Goal: Navigation & Orientation: Find specific page/section

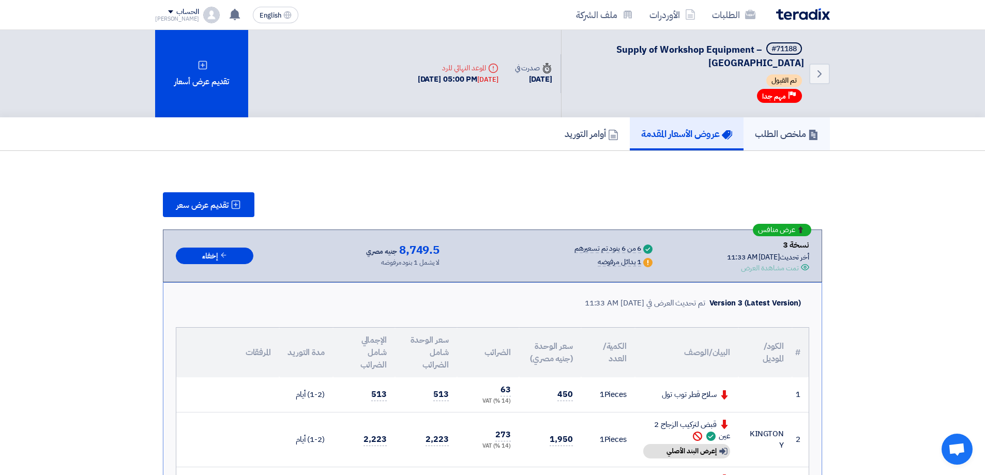
click at [779, 134] on h5 "ملخص الطلب" at bounding box center [787, 134] width 64 height 12
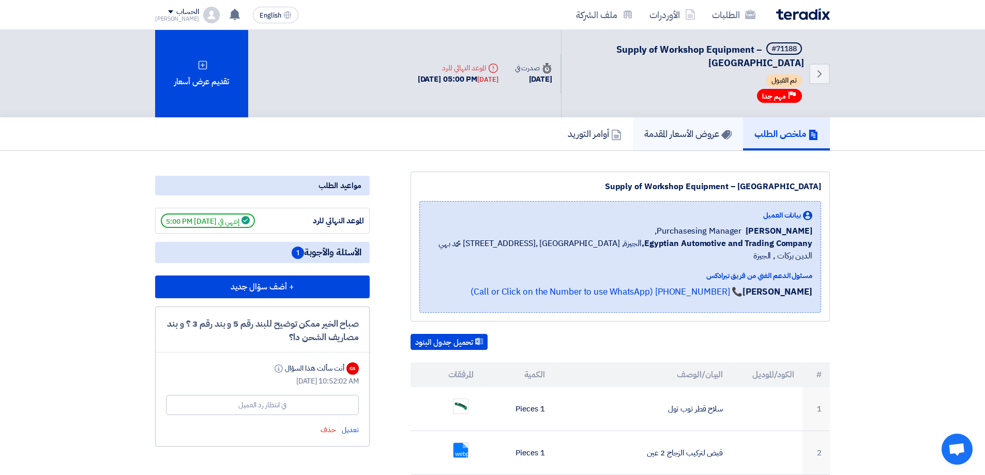
click at [713, 131] on h5 "عروض الأسعار المقدمة" at bounding box center [687, 134] width 87 height 12
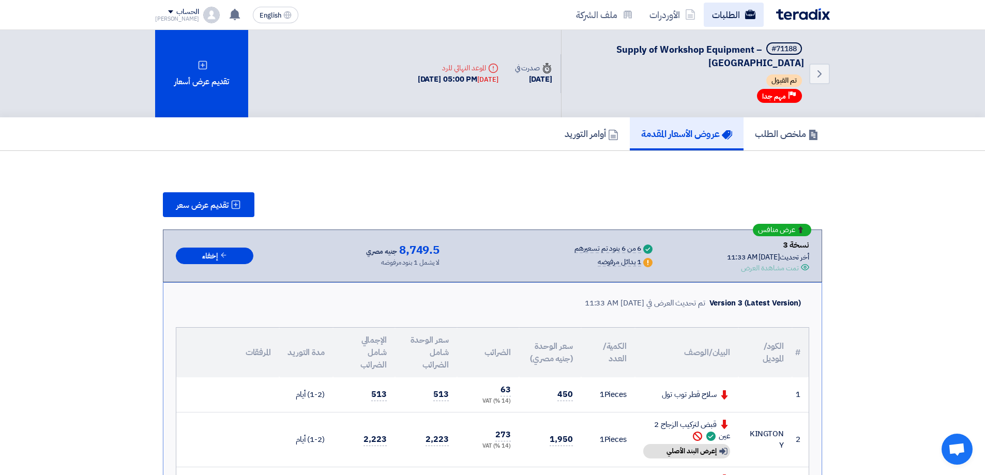
click at [708, 13] on link "الطلبات" at bounding box center [734, 15] width 60 height 24
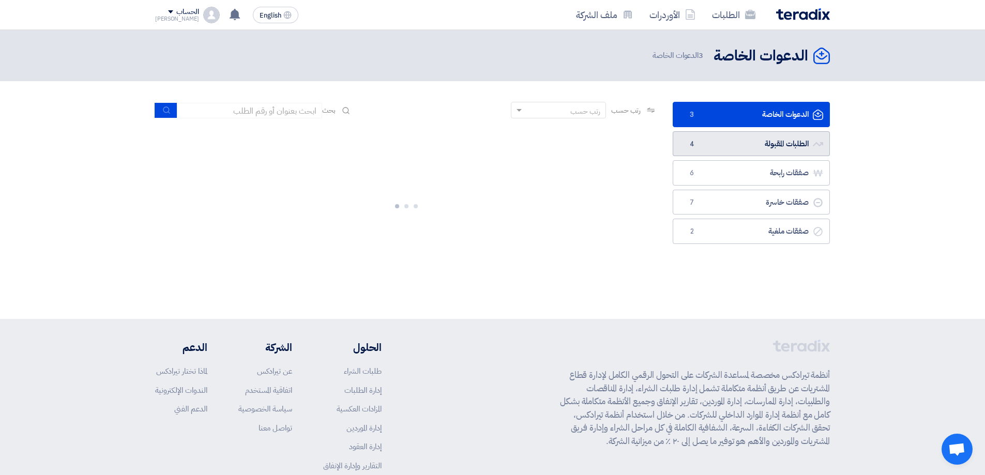
click at [776, 150] on link "الطلبات المقبولة الطلبات المقبولة 4" at bounding box center [751, 143] width 157 height 25
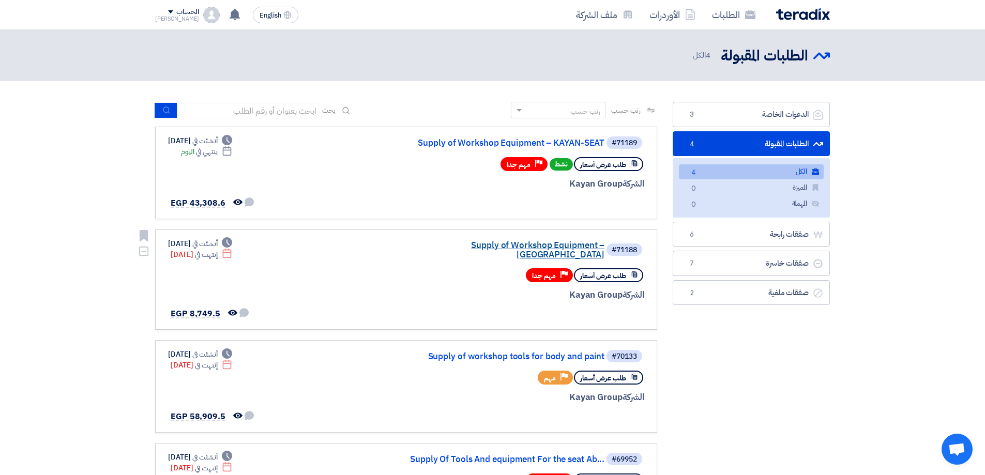
click at [521, 246] on link "Supply of Workshop Equipment – [GEOGRAPHIC_DATA]" at bounding box center [501, 250] width 207 height 19
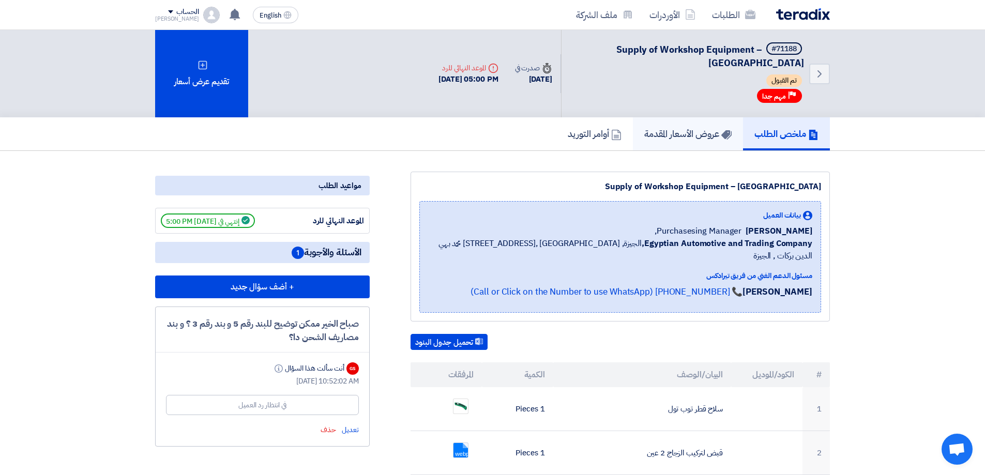
click at [670, 136] on h5 "عروض الأسعار المقدمة" at bounding box center [687, 134] width 87 height 12
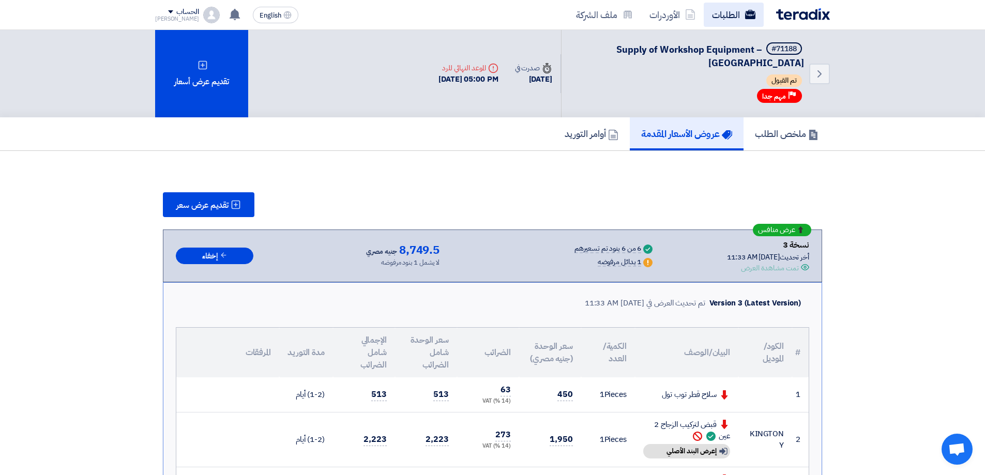
click at [739, 7] on link "الطلبات" at bounding box center [734, 15] width 60 height 24
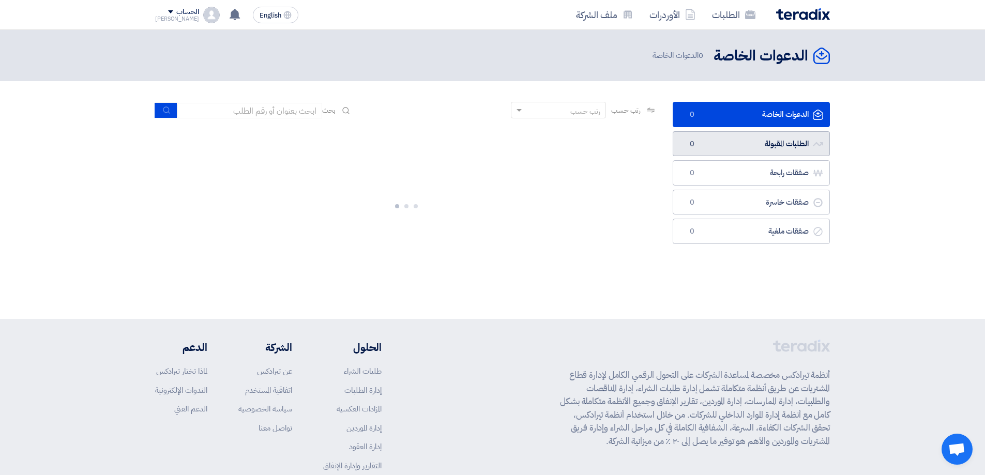
click at [782, 140] on link "الطلبات المقبولة الطلبات المقبولة 0" at bounding box center [751, 143] width 157 height 25
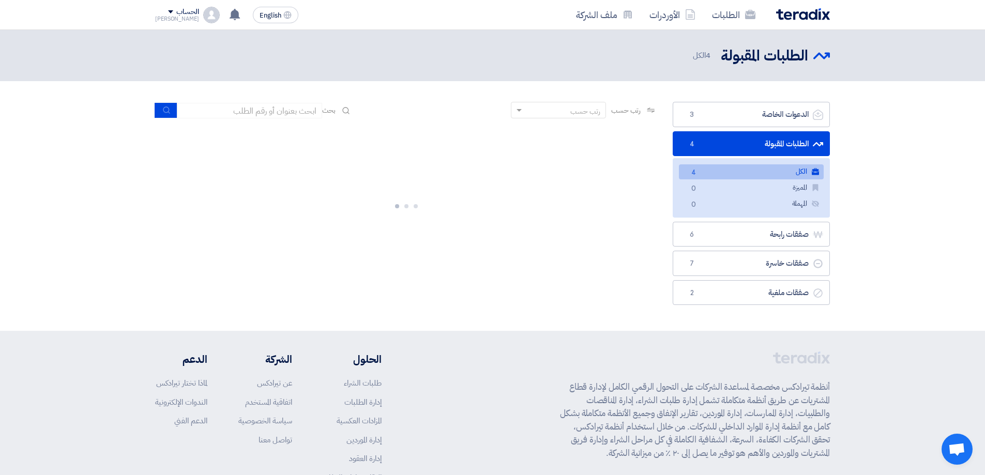
click at [774, 169] on link "الكل الكل 4" at bounding box center [751, 171] width 145 height 15
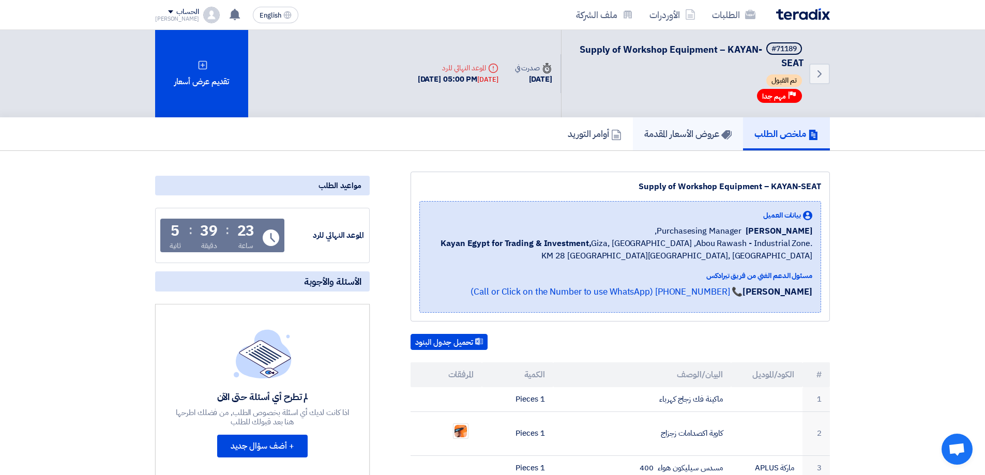
click at [712, 126] on link "عروض الأسعار المقدمة" at bounding box center [688, 133] width 110 height 33
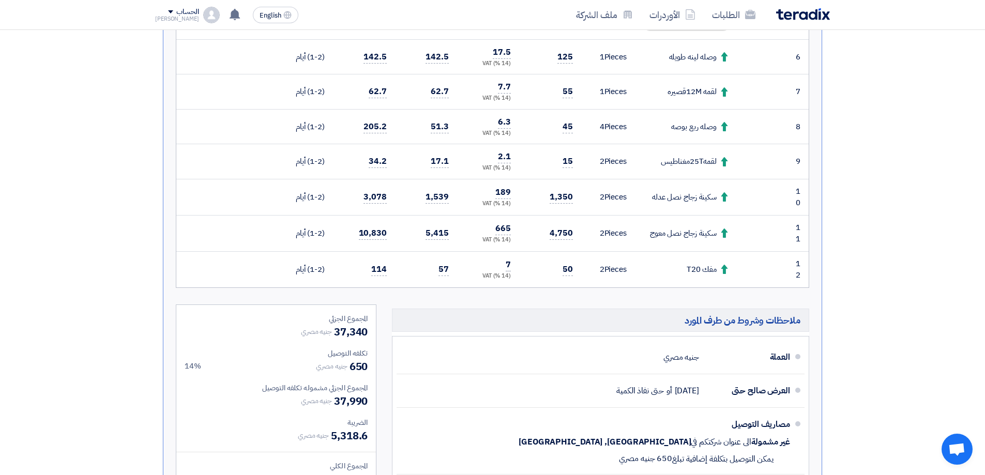
scroll to position [569, 0]
